Goal: Book appointment/travel/reservation

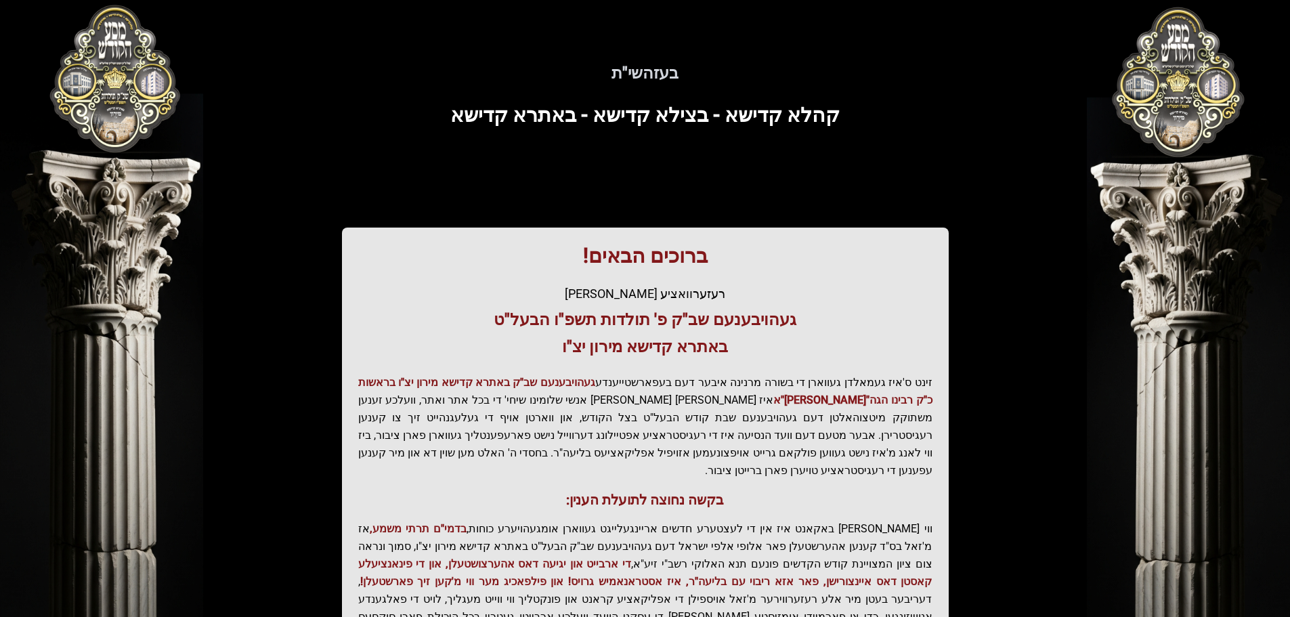
scroll to position [167, 0]
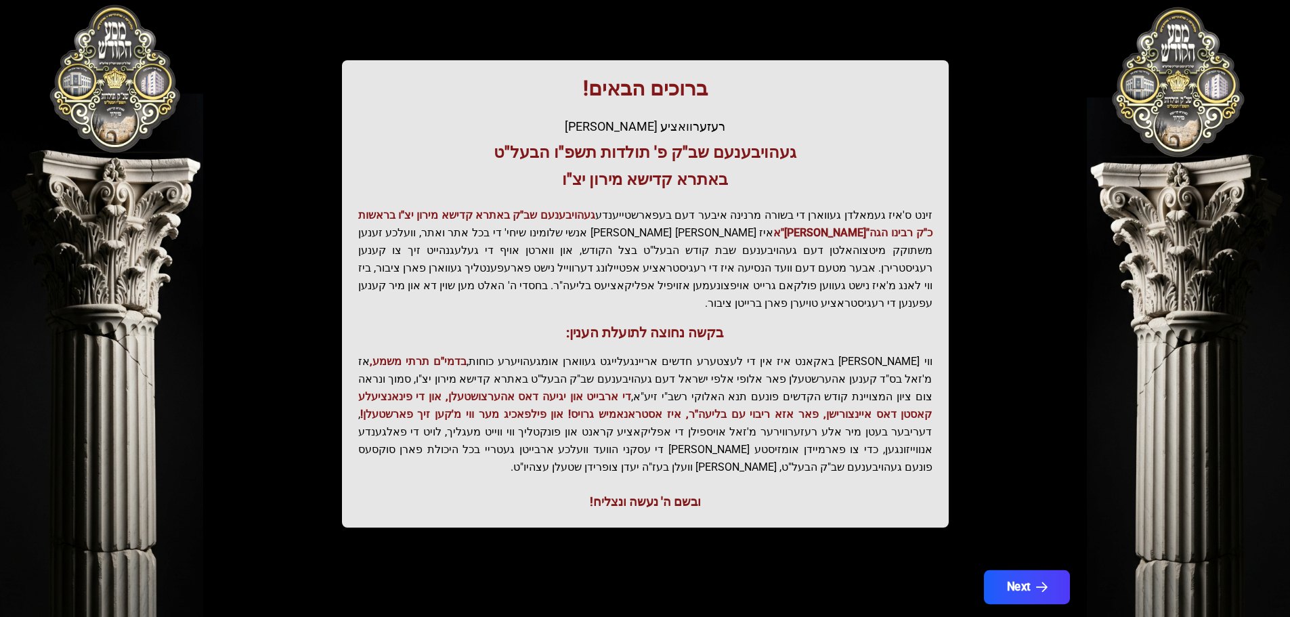
click at [1024, 570] on button "Next" at bounding box center [1026, 587] width 86 height 34
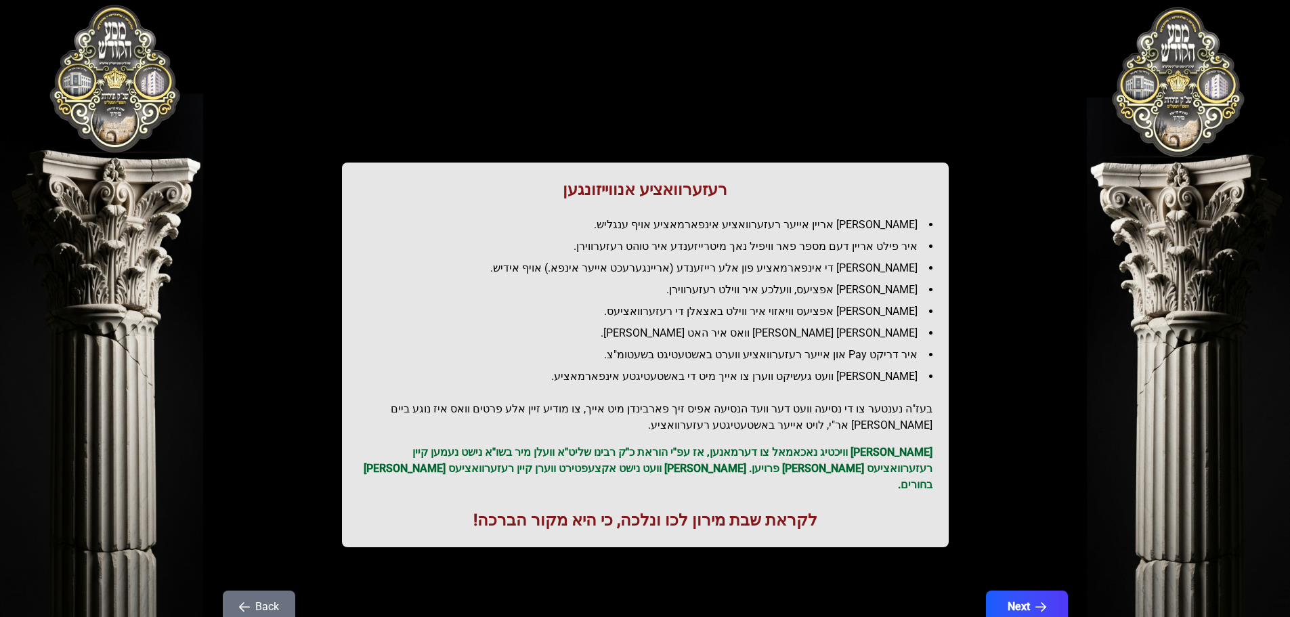
scroll to position [39, 0]
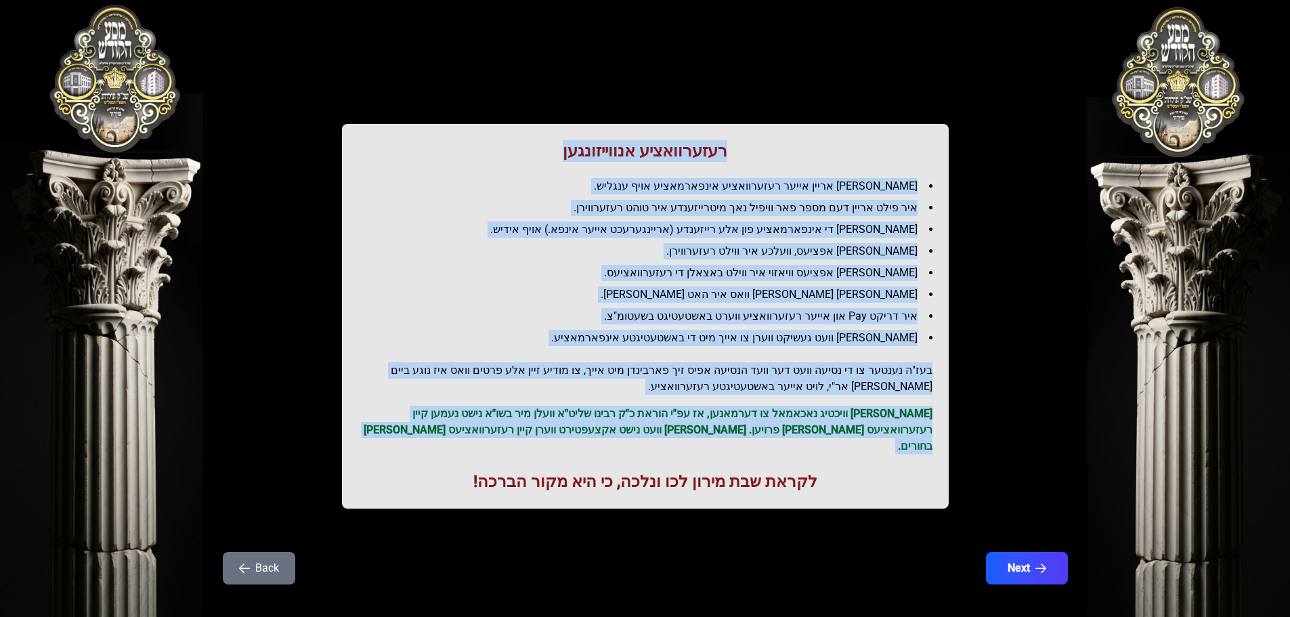
drag, startPoint x: 816, startPoint y: 466, endPoint x: 568, endPoint y: 154, distance: 397.9
click at [568, 154] on div "רעזערוואציע אנווייזונגען איר לייגט אריין אייער רעזערוואציע אינפארמאציע אויף ענג…" at bounding box center [645, 316] width 607 height 384
click at [568, 154] on h1 "רעזערוואציע אנווייזונגען" at bounding box center [645, 151] width 574 height 22
drag, startPoint x: 561, startPoint y: 148, endPoint x: 828, endPoint y: 453, distance: 405.4
click at [828, 453] on div "רעזערוואציע אנווייזונגען איר לייגט אריין אייער רעזערוואציע אינפארמאציע אויף ענג…" at bounding box center [645, 316] width 607 height 384
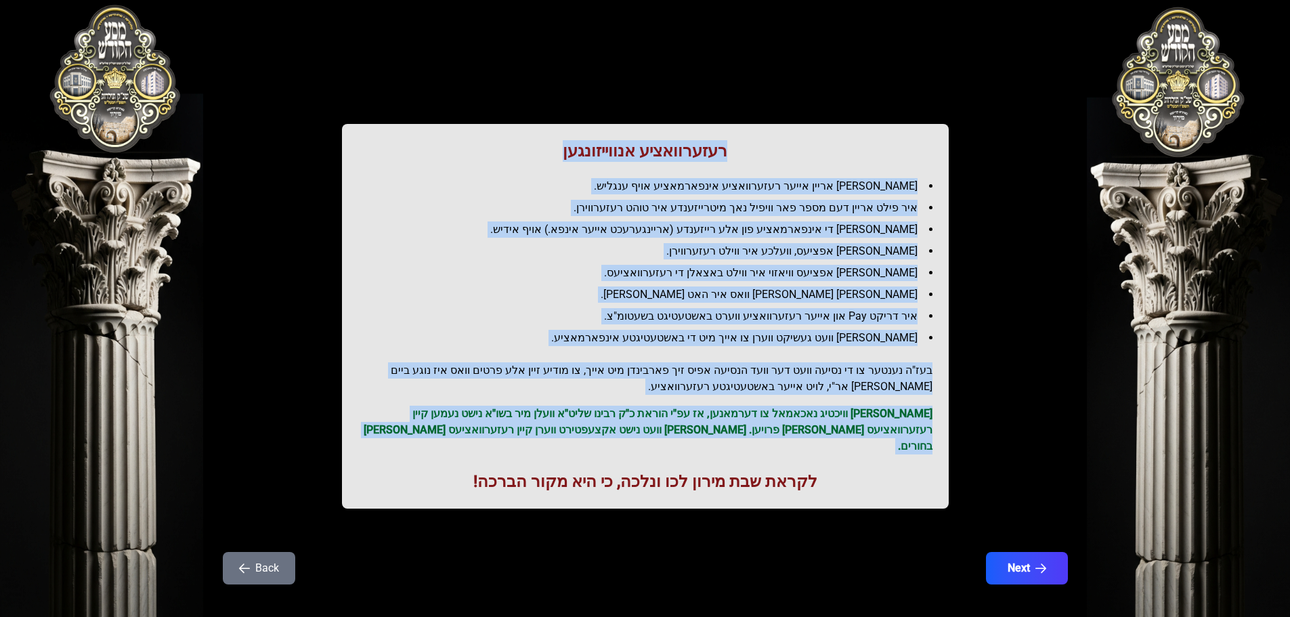
click at [828, 453] on div "רעזערוואציע אנווייזונגען איר לייגט אריין אייער רעזערוואציע אינפארמאציע אויף ענג…" at bounding box center [645, 316] width 607 height 384
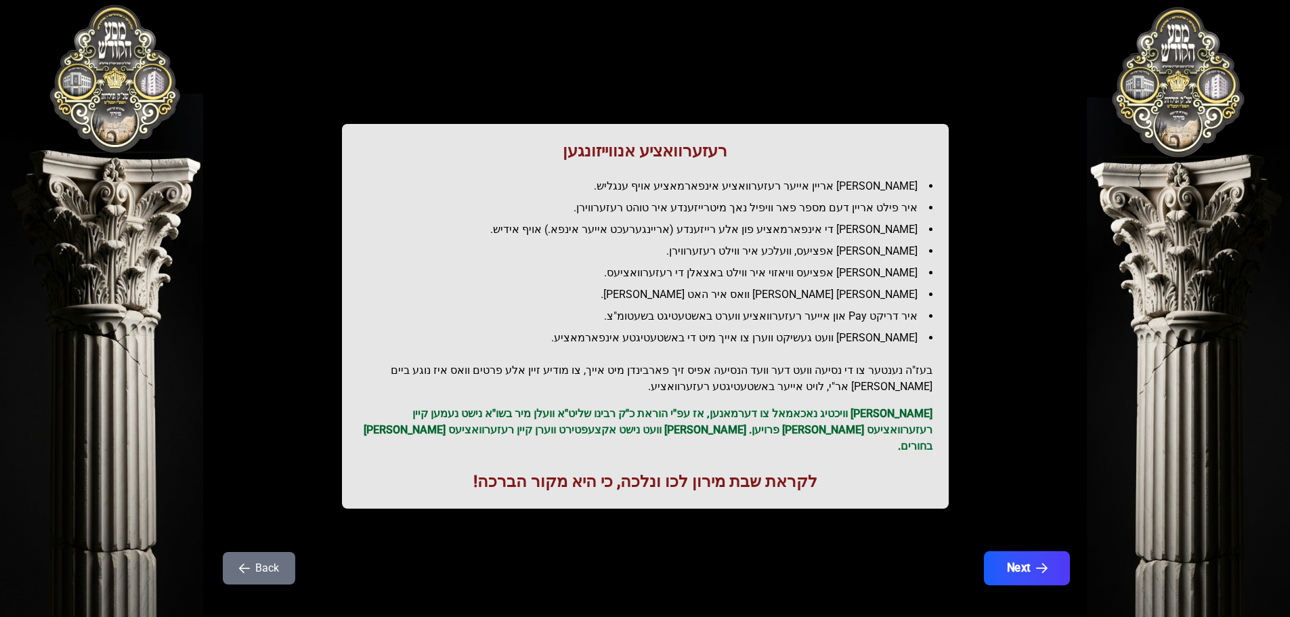
click at [1049, 551] on button "Next" at bounding box center [1026, 568] width 86 height 34
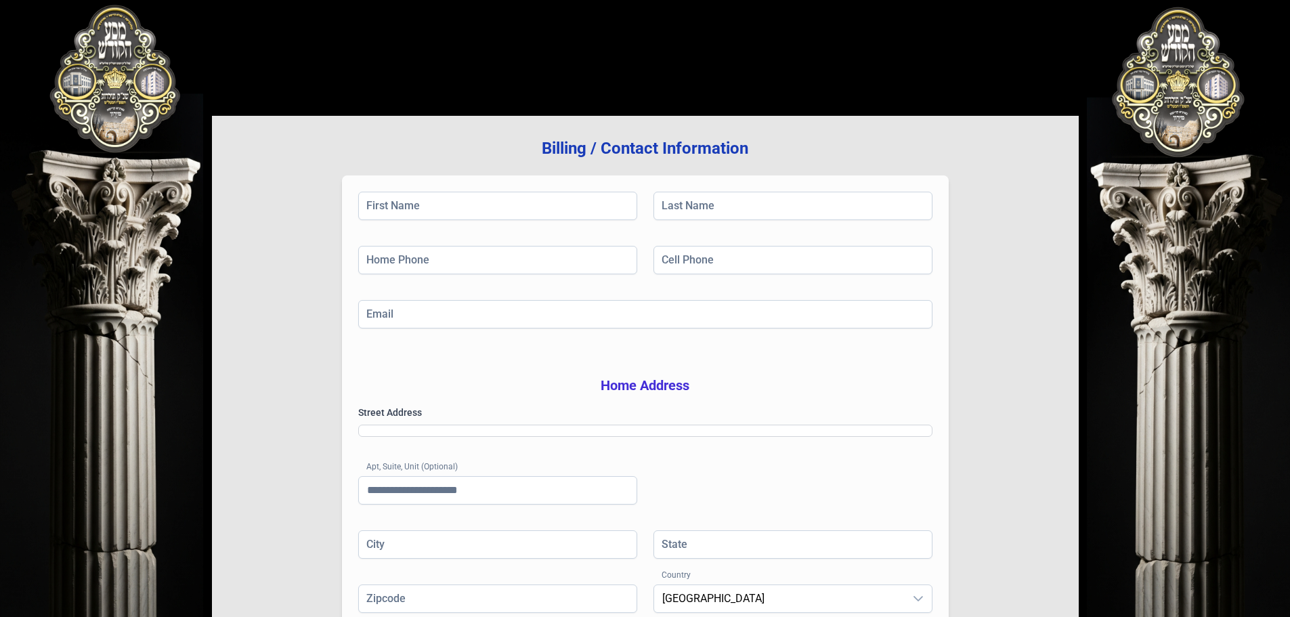
scroll to position [0, 0]
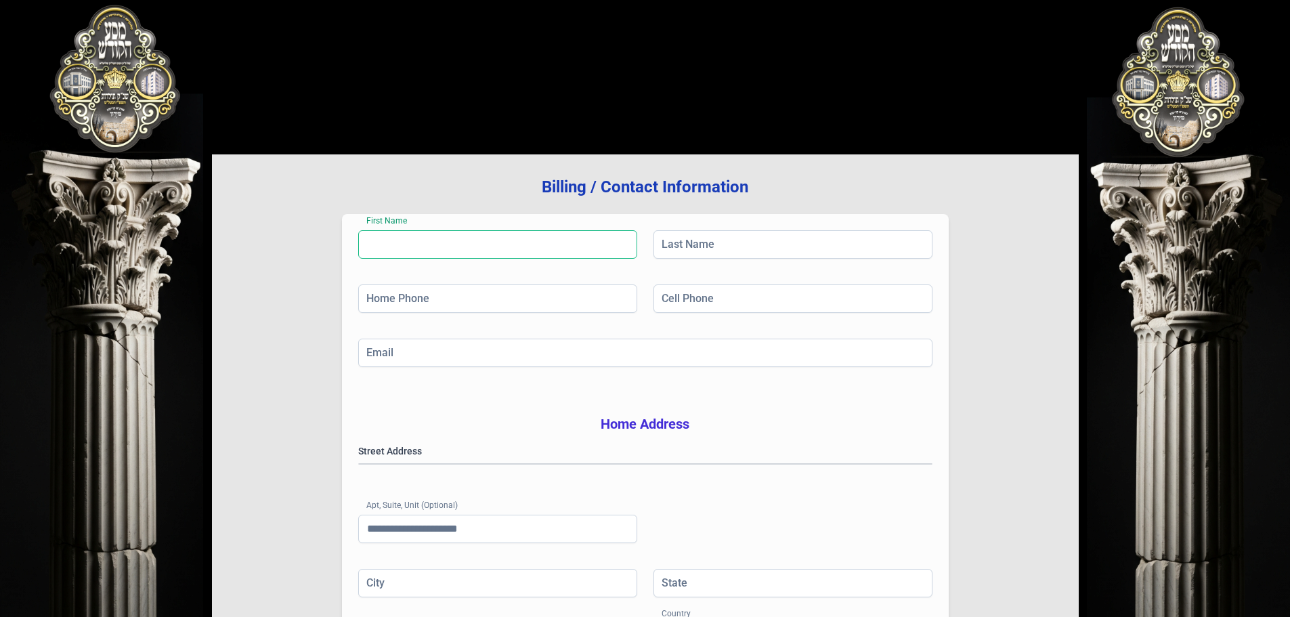
click at [517, 230] on input "First Name" at bounding box center [497, 244] width 279 height 28
click at [491, 243] on input "First Name" at bounding box center [497, 244] width 279 height 28
click at [701, 244] on input "Last Name" at bounding box center [792, 244] width 279 height 28
click at [561, 246] on input "First Name" at bounding box center [497, 244] width 279 height 28
click at [682, 241] on input "Last Name" at bounding box center [792, 244] width 279 height 28
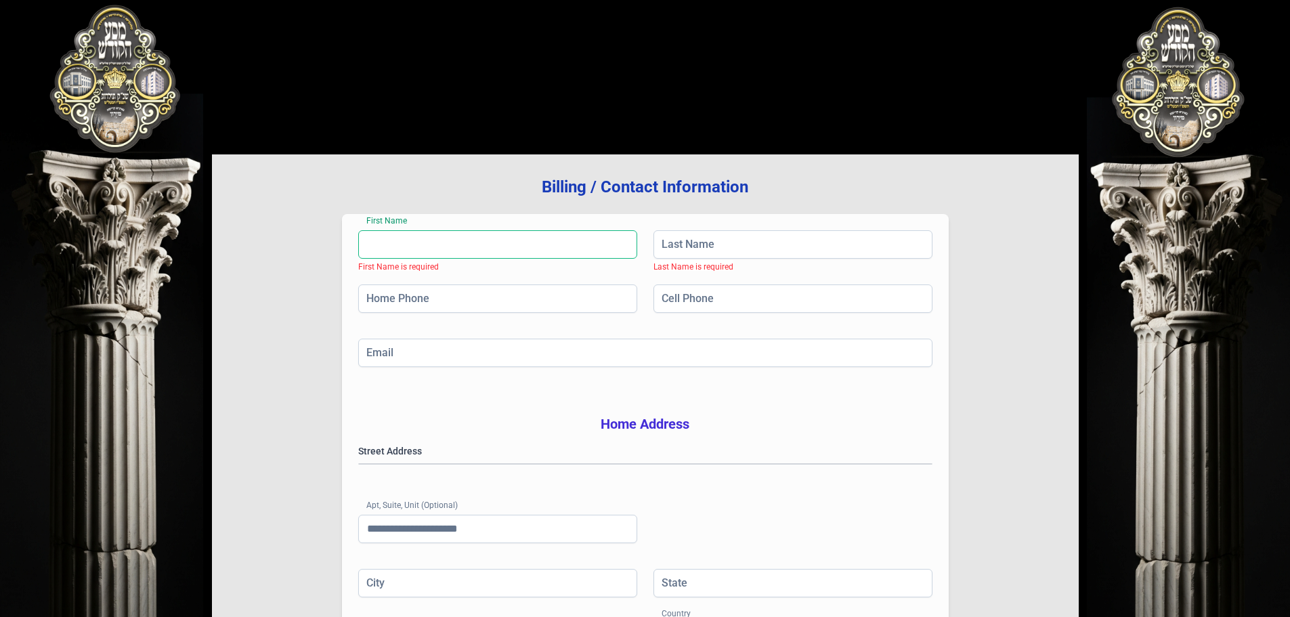
click at [581, 243] on input "First Name" at bounding box center [497, 244] width 279 height 28
click at [697, 242] on input "Last Name" at bounding box center [792, 244] width 279 height 28
click at [594, 244] on input "First Name" at bounding box center [497, 244] width 279 height 28
click at [680, 244] on input "Last Name" at bounding box center [792, 244] width 279 height 28
drag, startPoint x: 596, startPoint y: 244, endPoint x: 674, endPoint y: 244, distance: 77.8
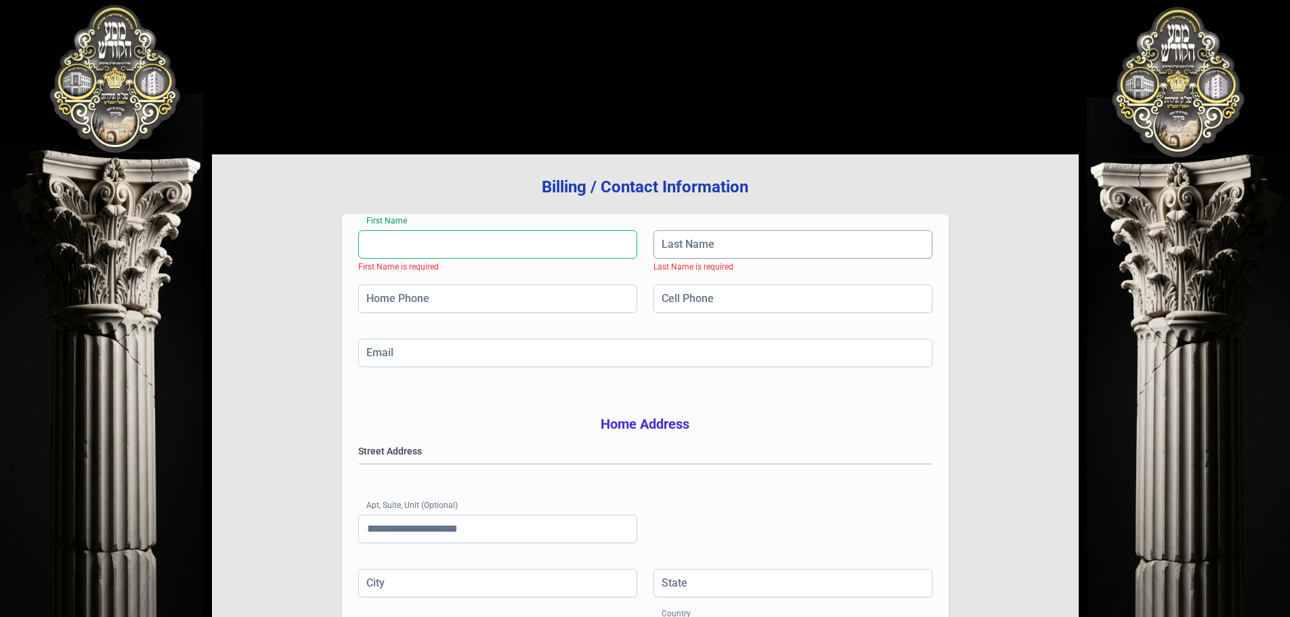
click at [602, 244] on input "First Name" at bounding box center [497, 244] width 279 height 28
click at [674, 244] on input "Last Name" at bounding box center [792, 244] width 279 height 28
click at [593, 246] on input "First Name" at bounding box center [497, 244] width 279 height 28
click at [665, 246] on input "Last Name" at bounding box center [792, 244] width 279 height 28
click at [544, 289] on input "Home Phone" at bounding box center [497, 298] width 279 height 28
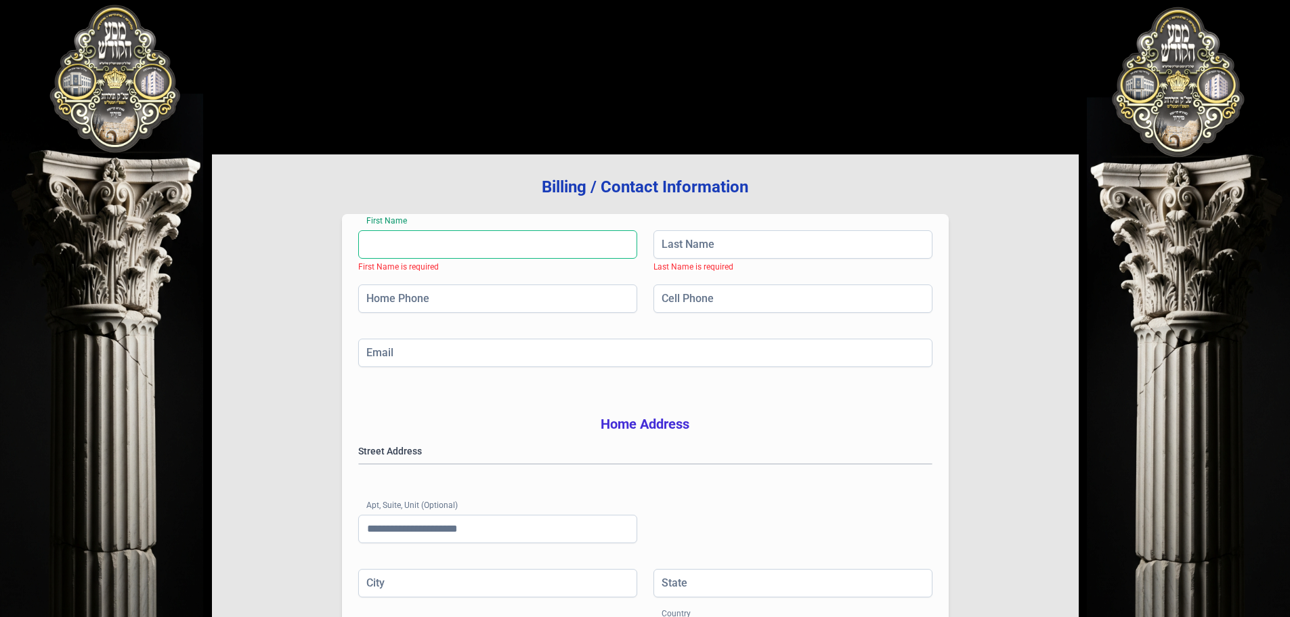
click at [544, 246] on input "First Name" at bounding box center [497, 244] width 279 height 28
drag, startPoint x: 548, startPoint y: 297, endPoint x: 592, endPoint y: 276, distance: 48.7
click at [555, 293] on input "Home Phone" at bounding box center [497, 298] width 279 height 28
click at [707, 304] on input "Cell Phone" at bounding box center [792, 298] width 279 height 28
click at [741, 243] on input "Last Name" at bounding box center [792, 244] width 279 height 28
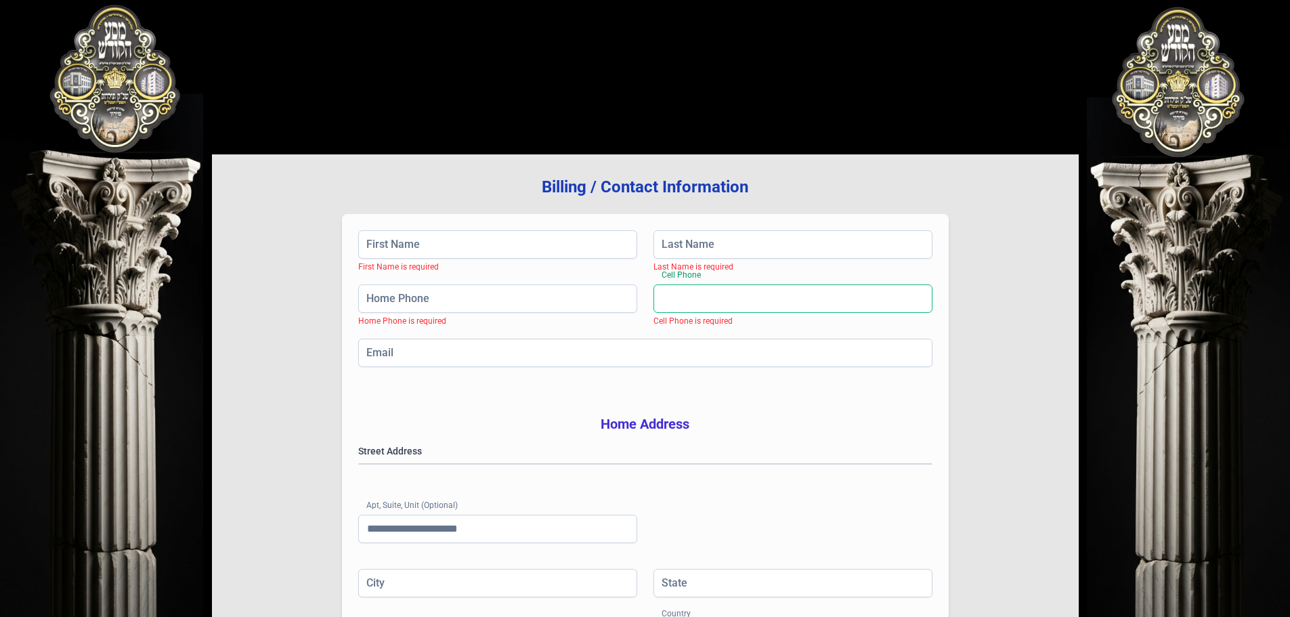
click at [740, 290] on input "Cell Phone" at bounding box center [792, 298] width 279 height 28
click at [653, 342] on input "Email" at bounding box center [645, 352] width 574 height 28
click at [741, 296] on input "Cell Phone" at bounding box center [792, 298] width 279 height 28
click at [359, 464] on gmp-place-autocomplete at bounding box center [359, 464] width 0 height 0
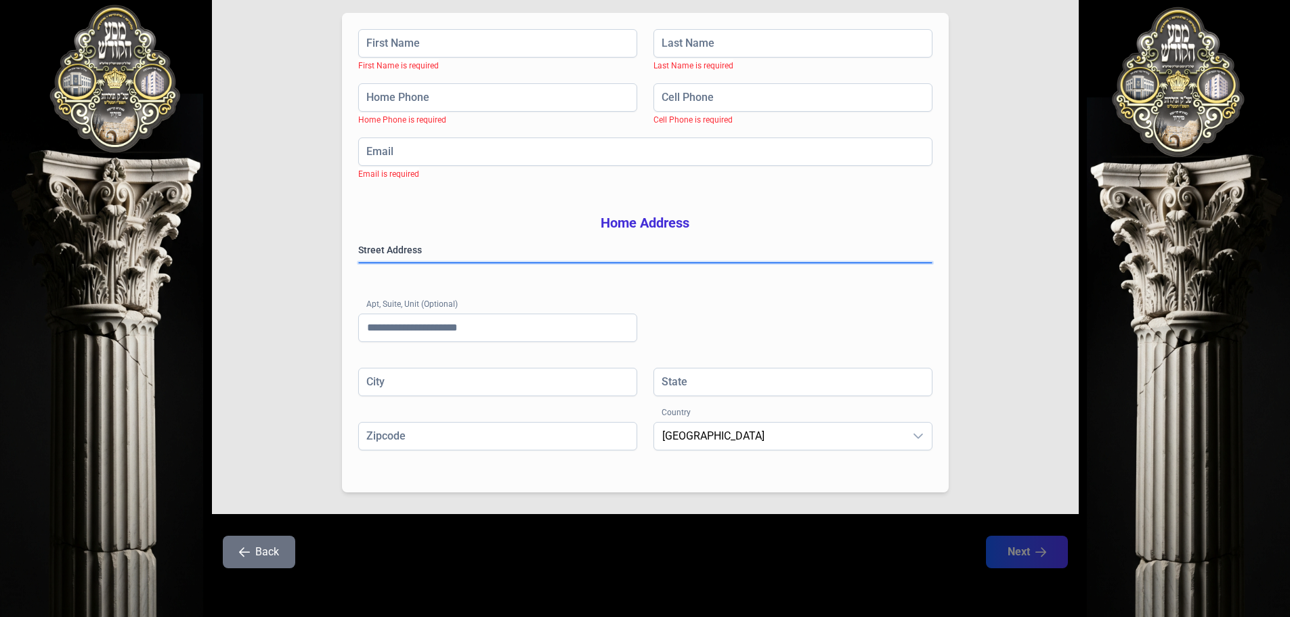
scroll to position [221, 0]
click at [447, 324] on input "Apt, Suite, Unit (Optional)" at bounding box center [497, 327] width 279 height 28
click at [359, 263] on gmp-place-autocomplete at bounding box center [359, 263] width 0 height 0
click at [435, 324] on input "Apt, Suite, Unit (Optional)" at bounding box center [497, 327] width 279 height 28
type input "******"
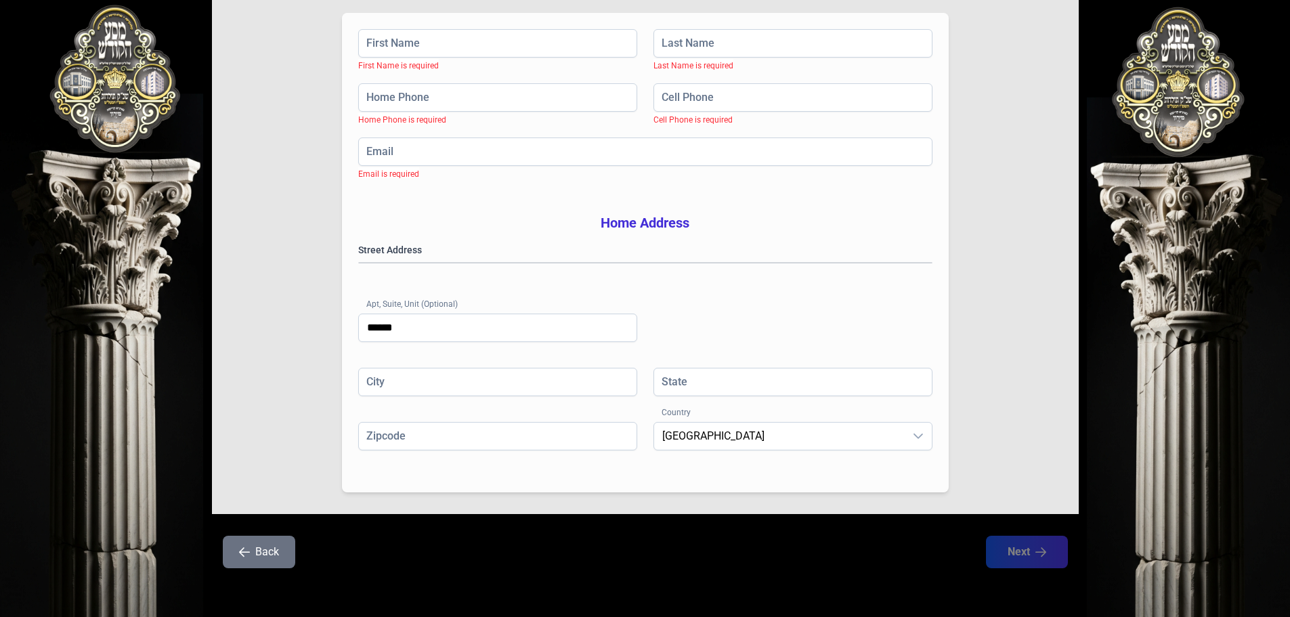
click at [751, 326] on div "Street Address [GEOGRAPHIC_DATA] (Optional) ******" at bounding box center [645, 305] width 574 height 125
click at [494, 383] on input "City" at bounding box center [497, 382] width 279 height 28
click at [359, 263] on gmp-place-autocomplete at bounding box center [359, 263] width 0 height 0
type input "******"
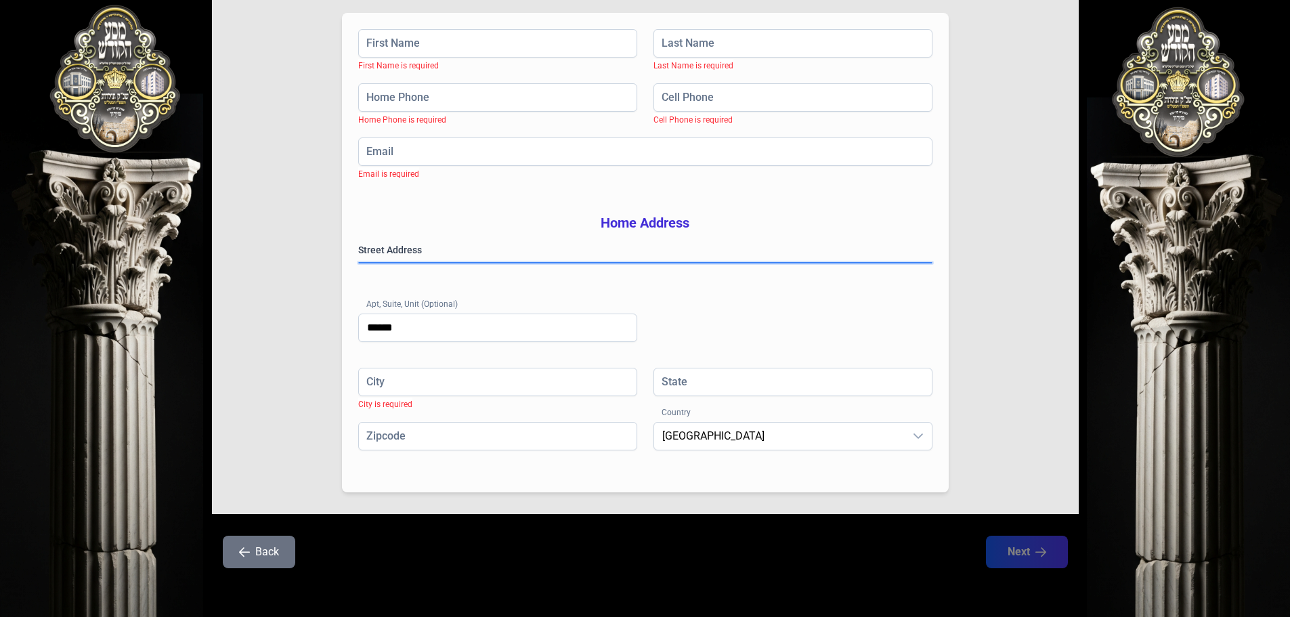
type input "**"
type input "*********"
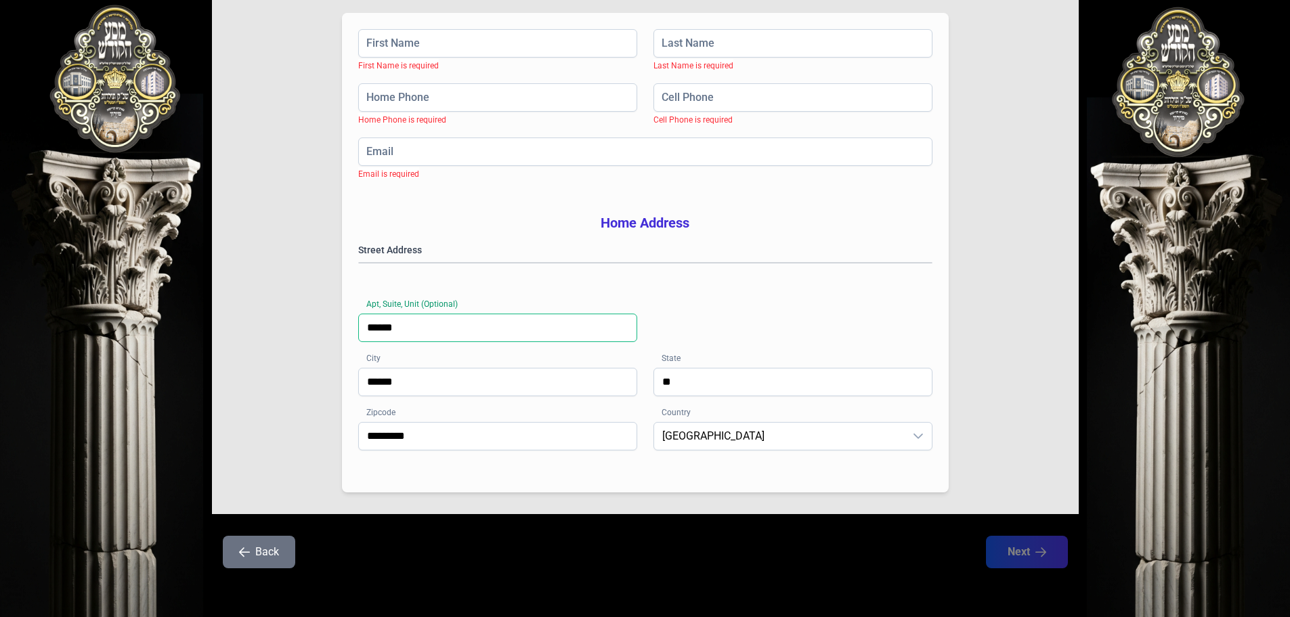
drag, startPoint x: 491, startPoint y: 330, endPoint x: 305, endPoint y: 330, distance: 186.2
click at [305, 330] on div "**********" at bounding box center [645, 233] width 866 height 560
type input "***"
click at [798, 347] on div "**********" at bounding box center [645, 305] width 574 height 125
drag, startPoint x: 472, startPoint y: 332, endPoint x: 304, endPoint y: 325, distance: 168.7
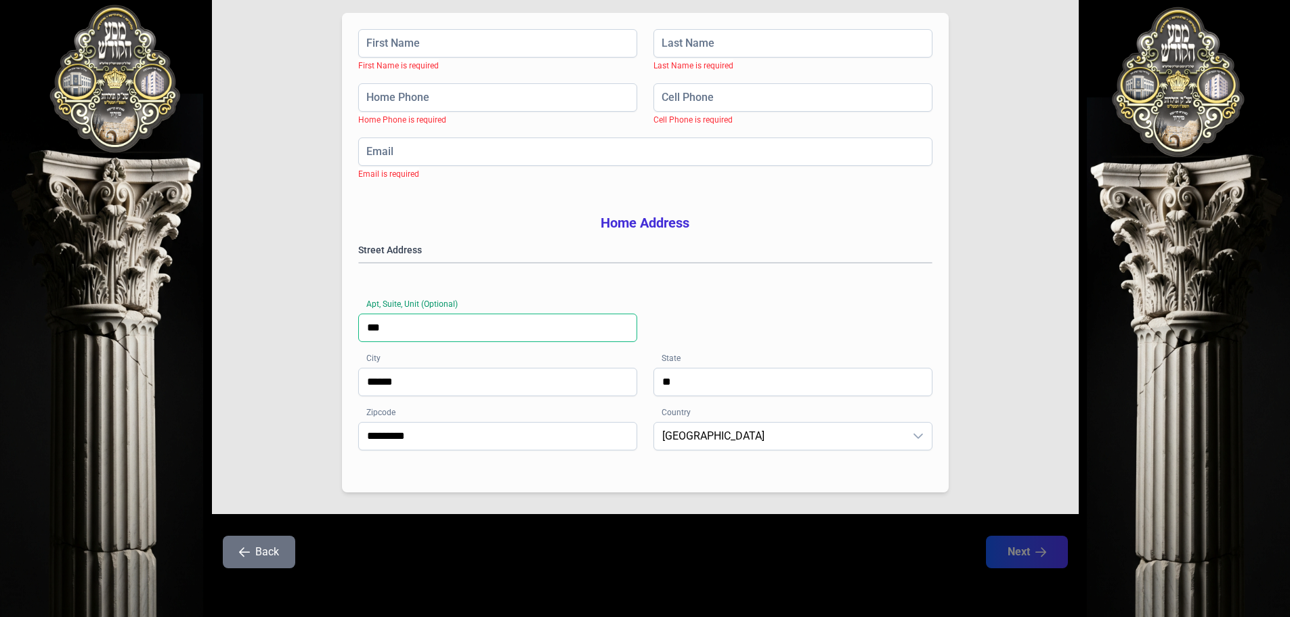
click at [304, 325] on div "**********" at bounding box center [645, 233] width 866 height 560
click at [750, 282] on div "**********" at bounding box center [645, 305] width 574 height 125
click at [359, 263] on gmp-place-autocomplete at bounding box center [359, 263] width 0 height 0
